Goal: Task Accomplishment & Management: Complete application form

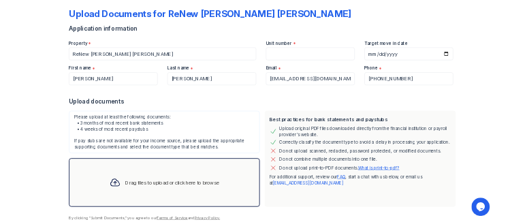
scroll to position [39, 0]
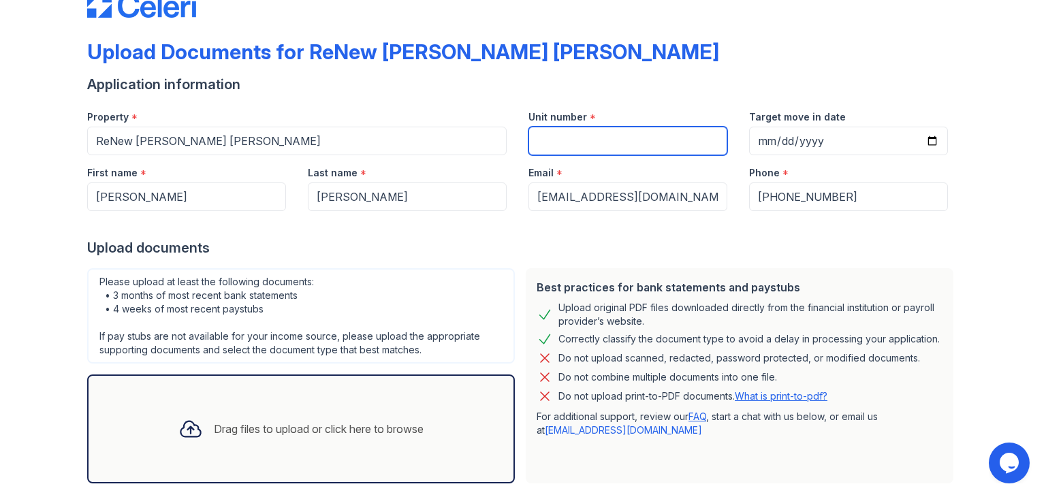
click at [573, 146] on input "Unit number" at bounding box center [627, 141] width 199 height 29
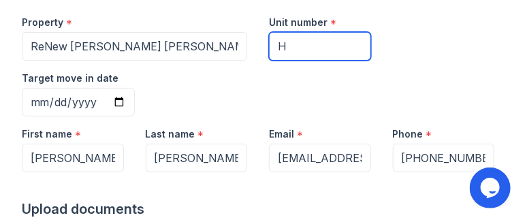
scroll to position [150, 0]
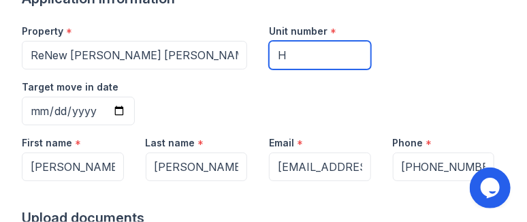
type input "H"
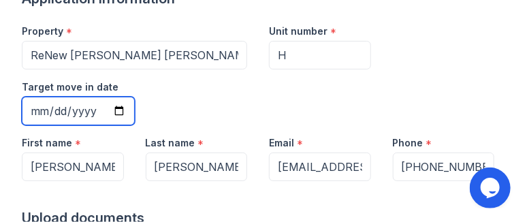
click at [120, 97] on input "Target move in date" at bounding box center [78, 111] width 113 height 29
type input "[DATE]"
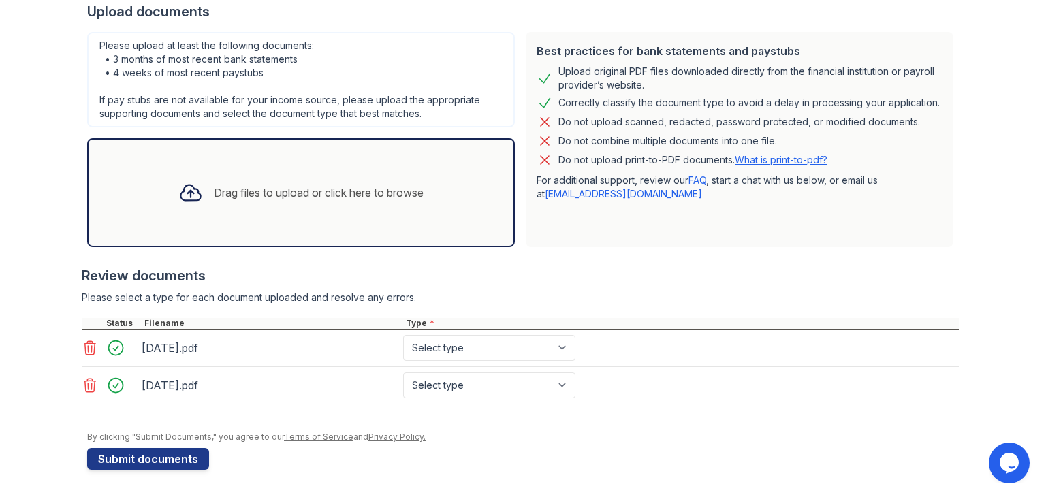
scroll to position [274, 0]
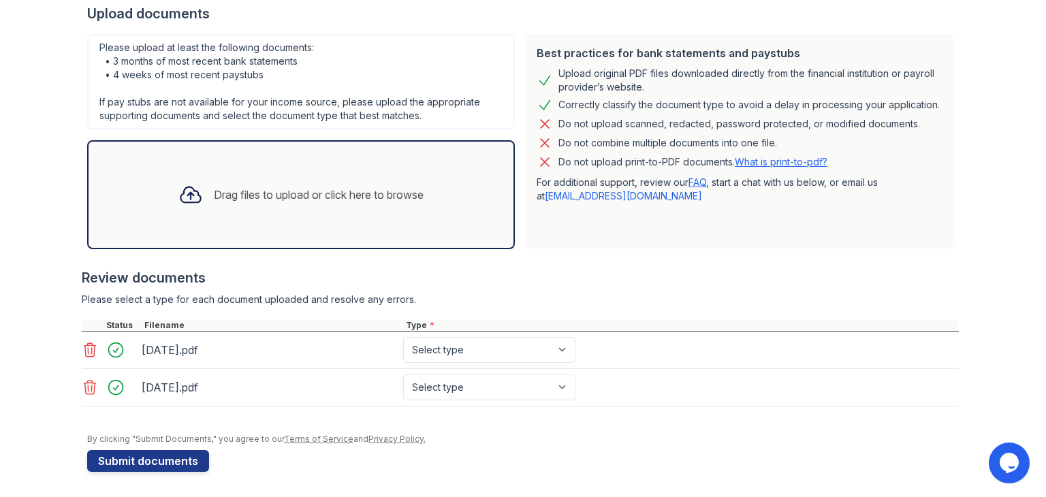
click at [352, 195] on div "Drag files to upload or click here to browse" at bounding box center [319, 195] width 210 height 16
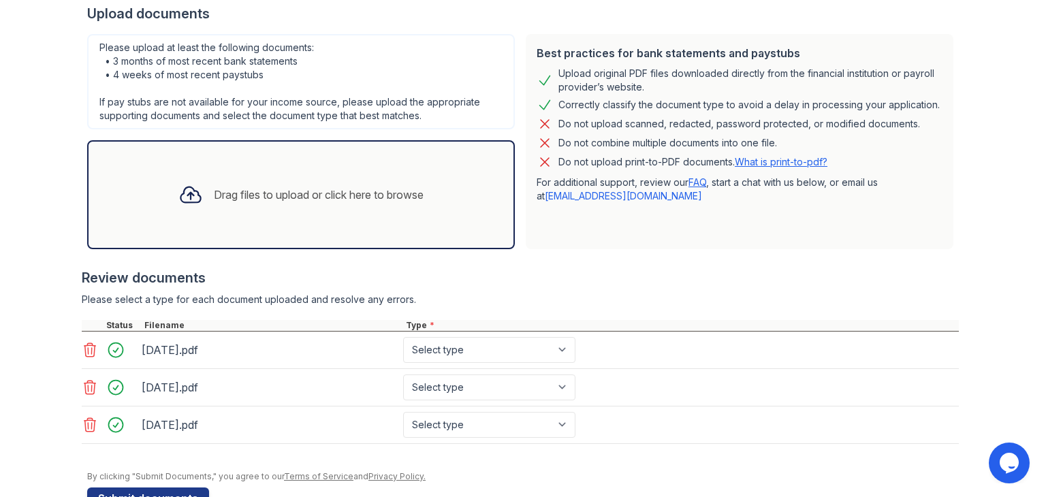
click at [88, 347] on icon at bounding box center [90, 350] width 16 height 16
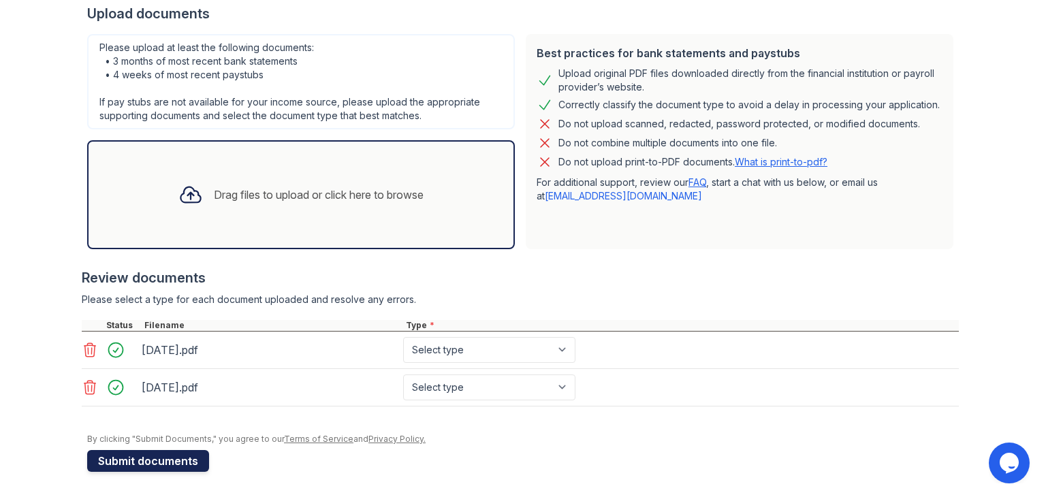
click at [161, 462] on button "Submit documents" at bounding box center [148, 461] width 122 height 22
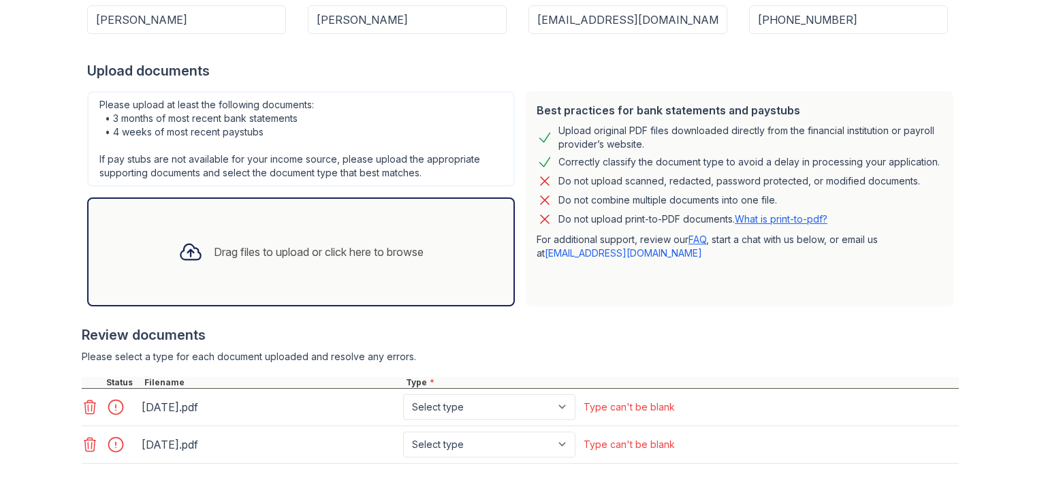
scroll to position [256, 0]
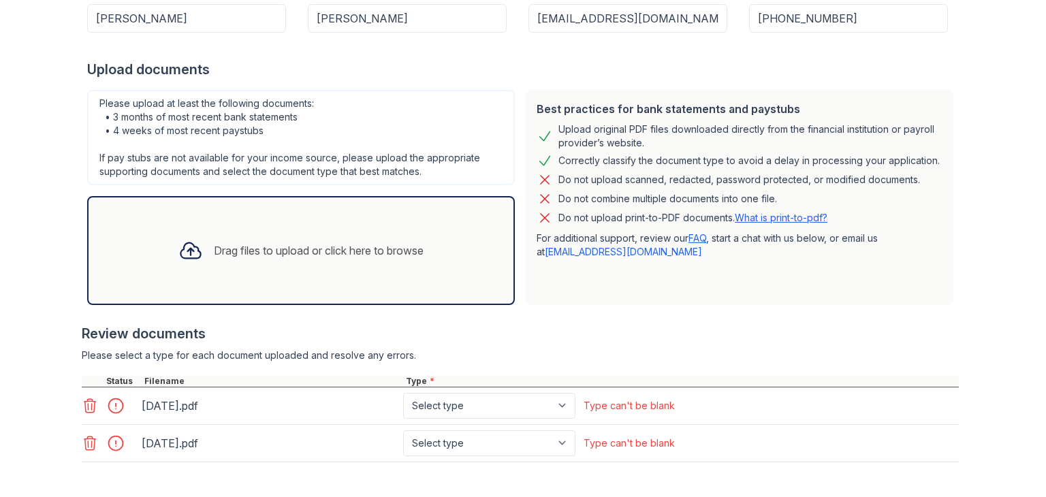
click at [108, 404] on div at bounding box center [120, 405] width 38 height 19
click at [551, 411] on select "Select type Paystub Bank Statement Offer Letter Tax Documents Benefit Award Let…" at bounding box center [489, 406] width 172 height 26
select select "paystub"
click at [403, 393] on select "Select type Paystub Bank Statement Offer Letter Tax Documents Benefit Award Let…" at bounding box center [489, 406] width 172 height 26
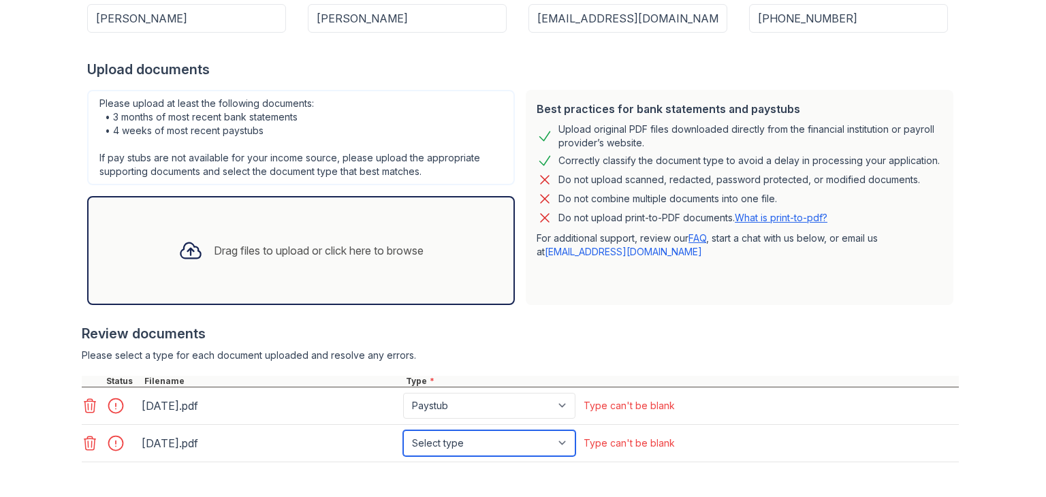
click at [562, 447] on select "Select type Paystub Bank Statement Offer Letter Tax Documents Benefit Award Let…" at bounding box center [489, 443] width 172 height 26
select select "paystub"
click at [403, 430] on select "Select type Paystub Bank Statement Offer Letter Tax Documents Benefit Award Let…" at bounding box center [489, 443] width 172 height 26
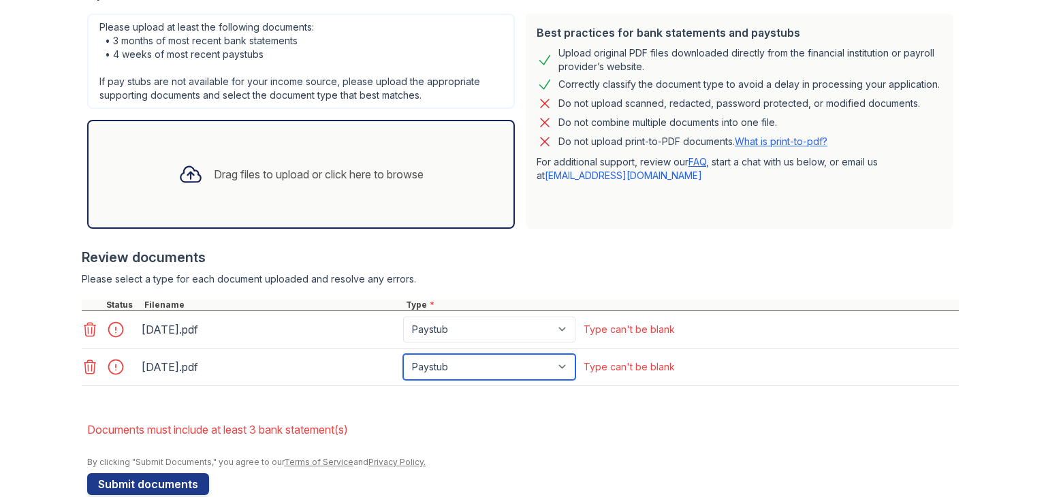
scroll to position [338, 0]
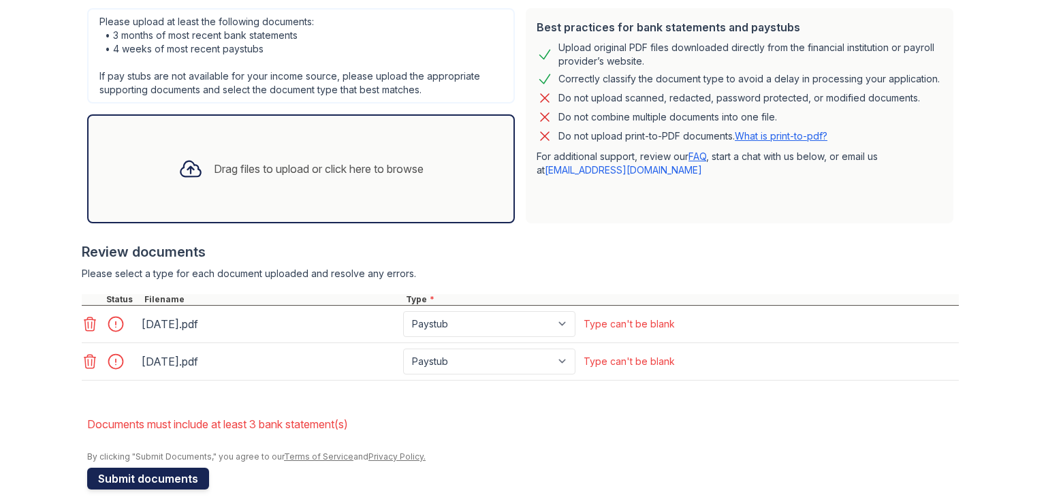
click at [148, 473] on button "Submit documents" at bounding box center [148, 479] width 122 height 22
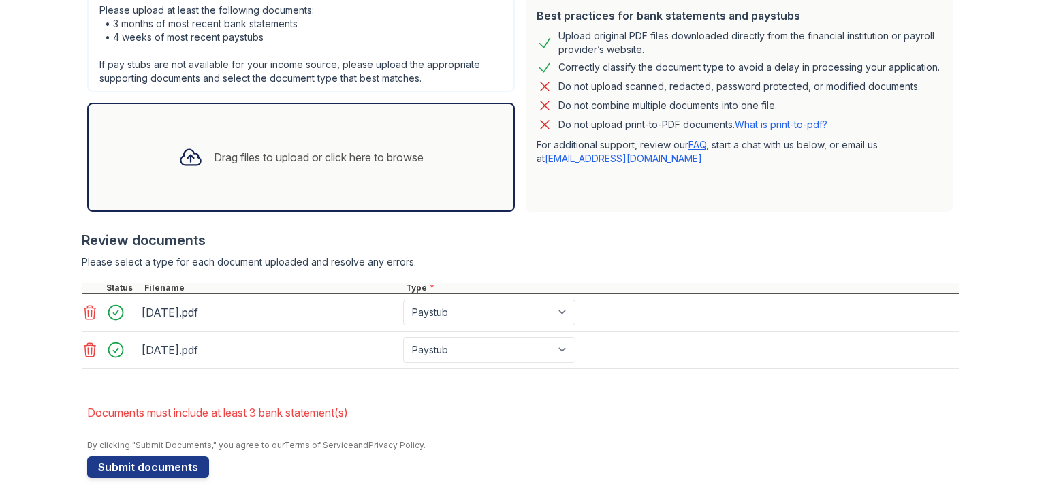
scroll to position [355, 0]
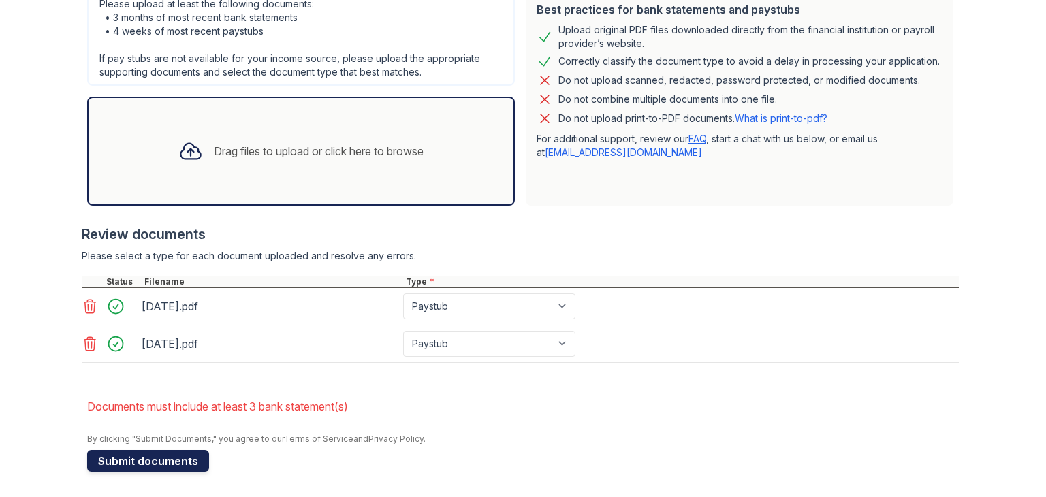
click at [164, 461] on button "Submit documents" at bounding box center [148, 461] width 122 height 22
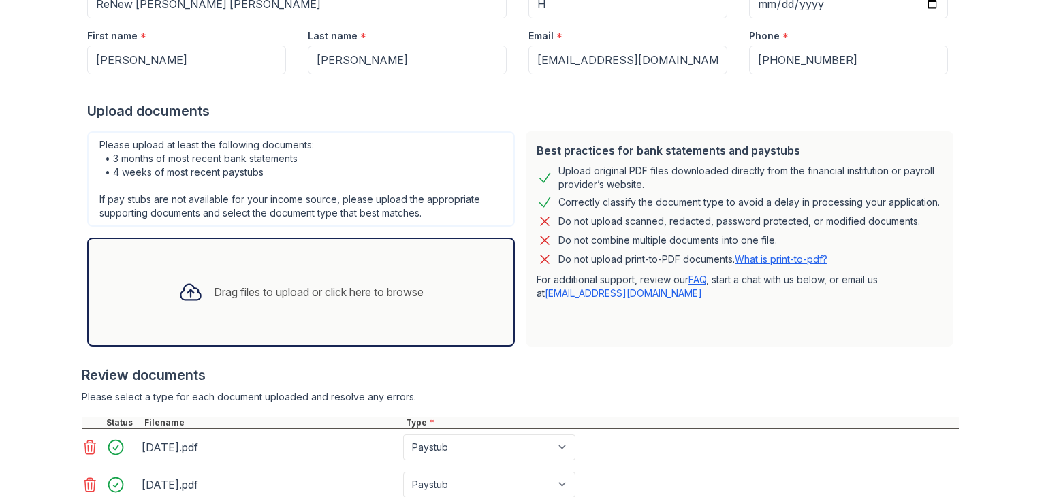
scroll to position [251, 0]
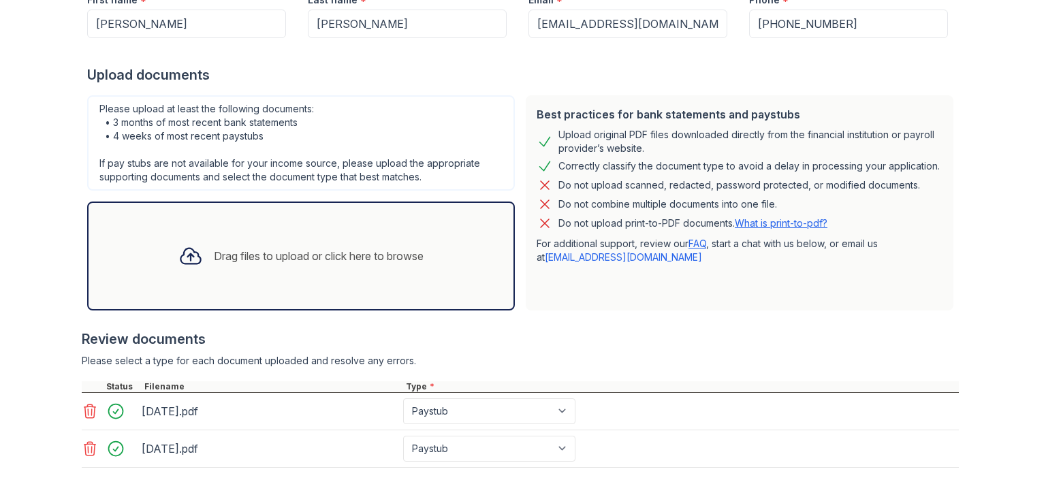
click at [379, 254] on div "Drag files to upload or click here to browse" at bounding box center [319, 256] width 210 height 16
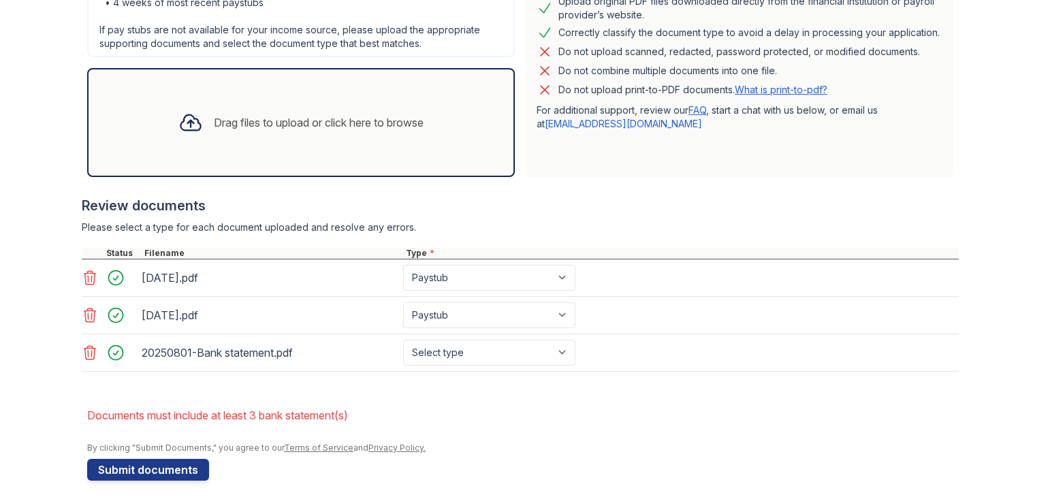
scroll to position [392, 0]
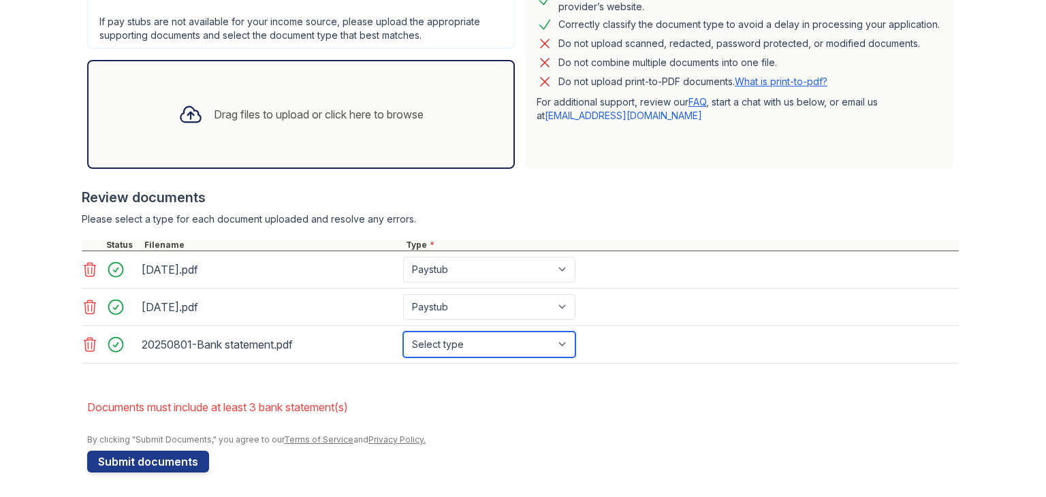
click at [568, 341] on select "Select type Paystub Bank Statement Offer Letter Tax Documents Benefit Award Let…" at bounding box center [489, 345] width 172 height 26
select select "bank_statement"
click at [403, 332] on select "Select type Paystub Bank Statement Offer Letter Tax Documents Benefit Award Let…" at bounding box center [489, 345] width 172 height 26
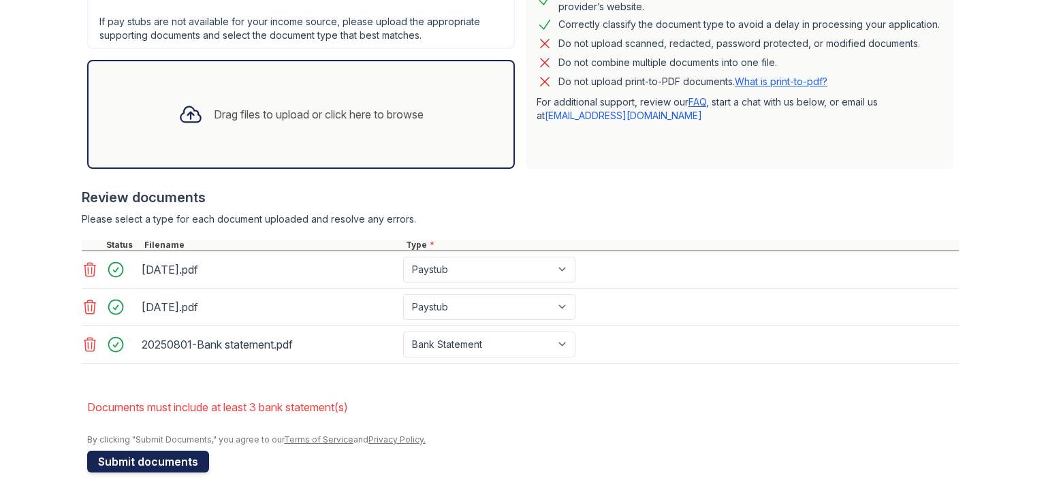
click at [131, 463] on button "Submit documents" at bounding box center [148, 462] width 122 height 22
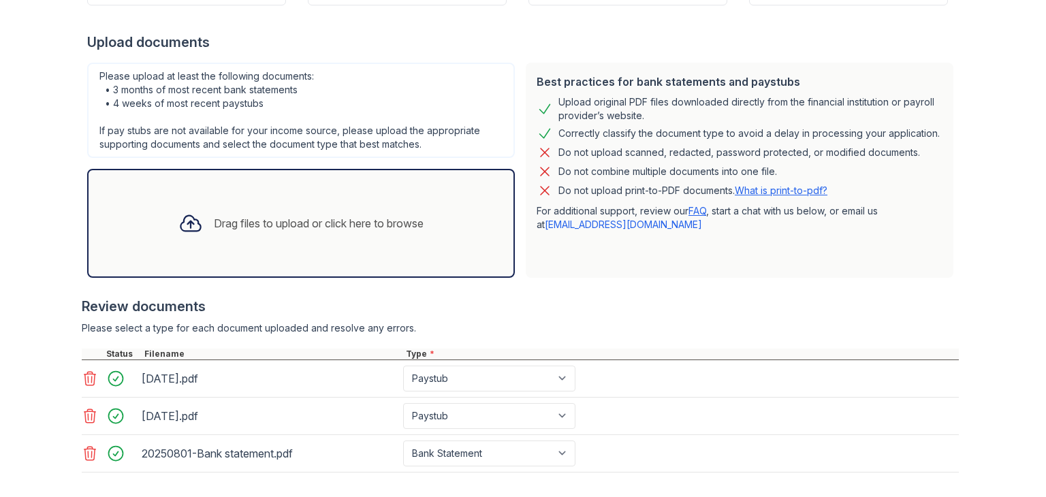
scroll to position [269, 0]
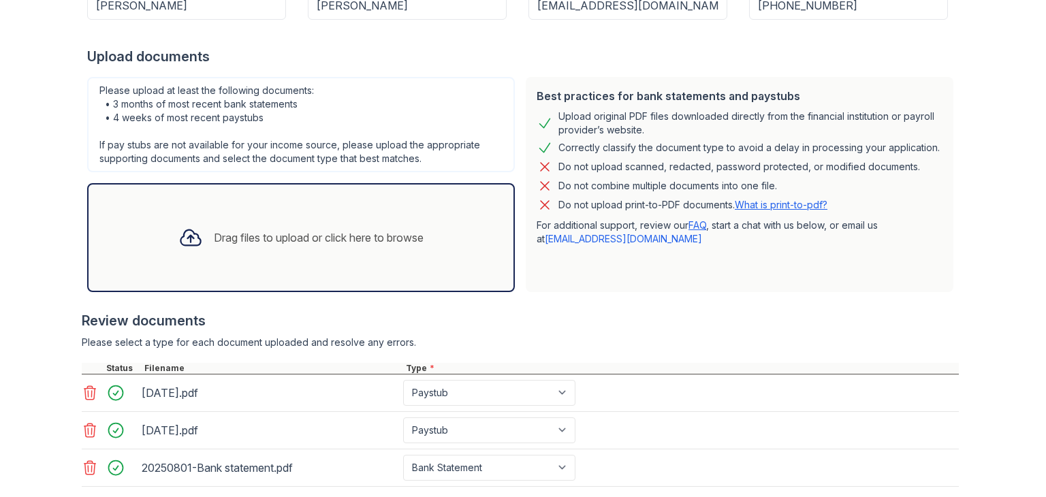
click at [369, 229] on div "Drag files to upload or click here to browse" at bounding box center [319, 237] width 210 height 16
click at [370, 240] on div "Drag files to upload or click here to browse" at bounding box center [319, 237] width 210 height 16
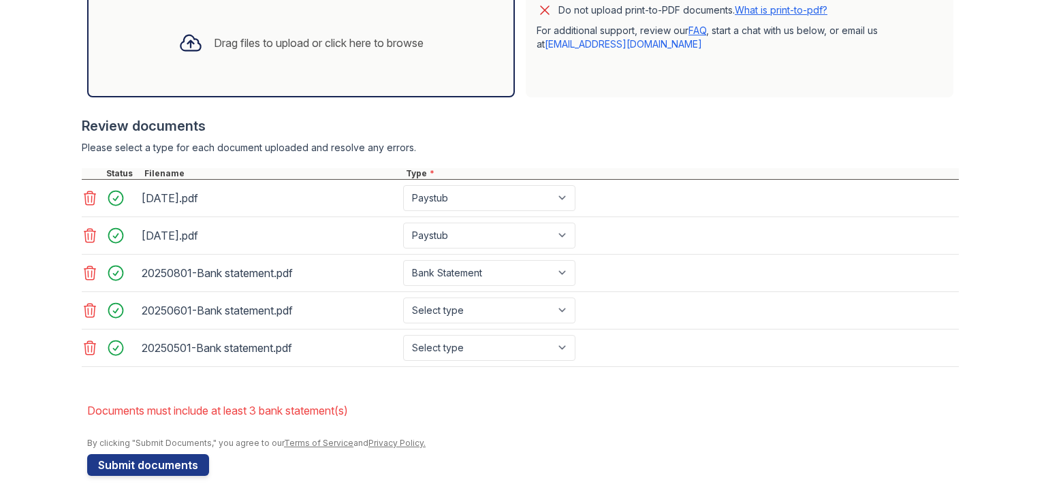
scroll to position [466, 0]
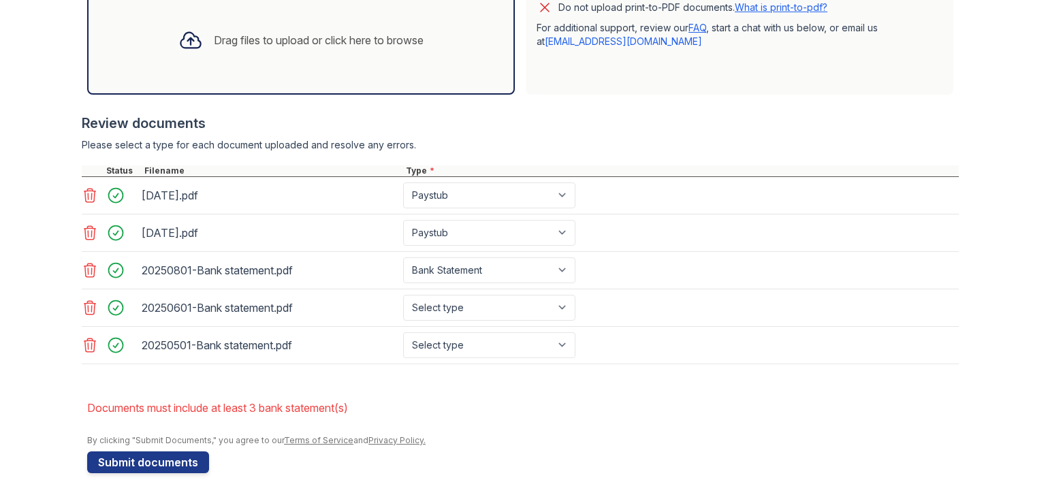
click at [422, 317] on div "20250601-Bank statement.pdf Select type Paystub Bank Statement Offer Letter Tax…" at bounding box center [520, 307] width 877 height 37
click at [570, 303] on select "Select type Paystub Bank Statement Offer Letter Tax Documents Benefit Award Let…" at bounding box center [489, 308] width 172 height 26
select select "bank_statement"
click at [403, 295] on select "Select type Paystub Bank Statement Offer Letter Tax Documents Benefit Award Let…" at bounding box center [489, 308] width 172 height 26
click at [479, 344] on select "Select type Paystub Bank Statement Offer Letter Tax Documents Benefit Award Let…" at bounding box center [489, 345] width 172 height 26
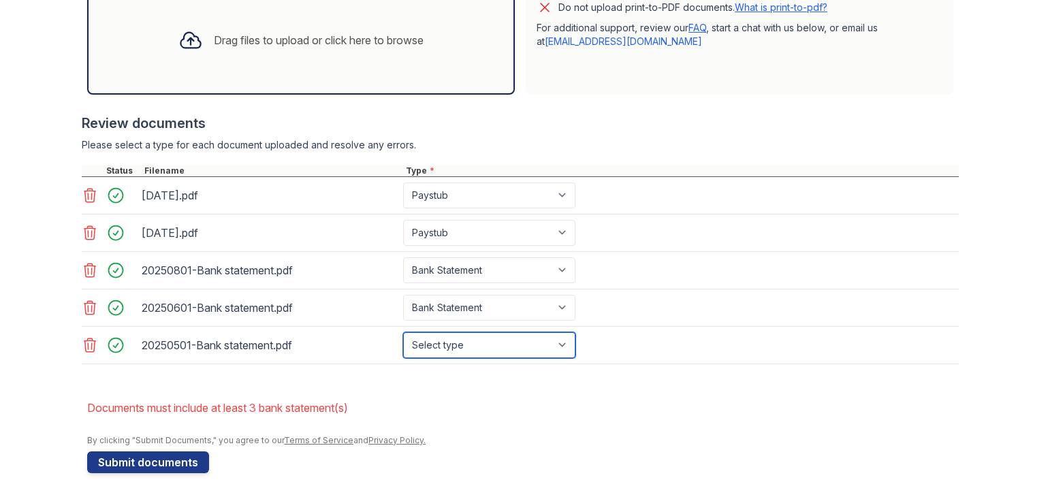
select select "bank_statement"
click at [403, 332] on select "Select type Paystub Bank Statement Offer Letter Tax Documents Benefit Award Let…" at bounding box center [489, 345] width 172 height 26
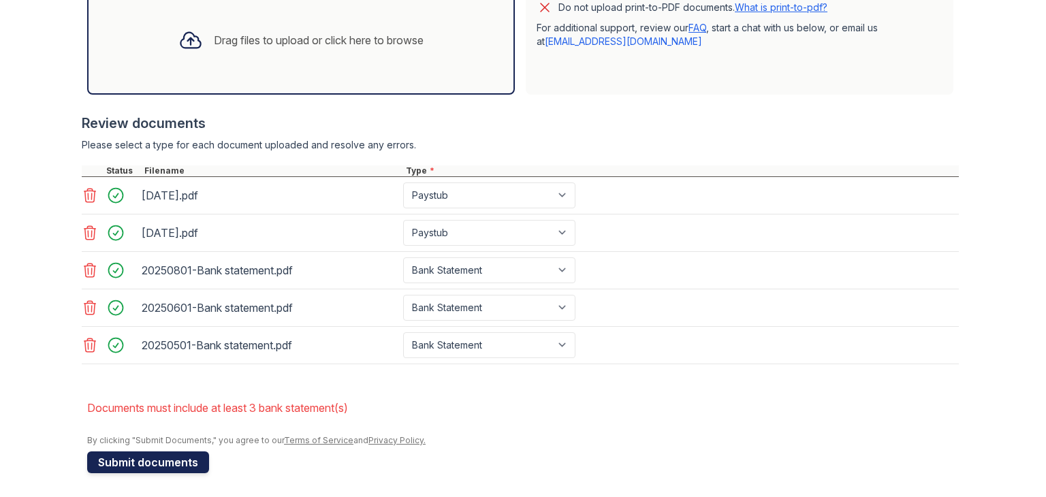
click at [152, 455] on button "Submit documents" at bounding box center [148, 462] width 122 height 22
